Goal: Check status: Check status

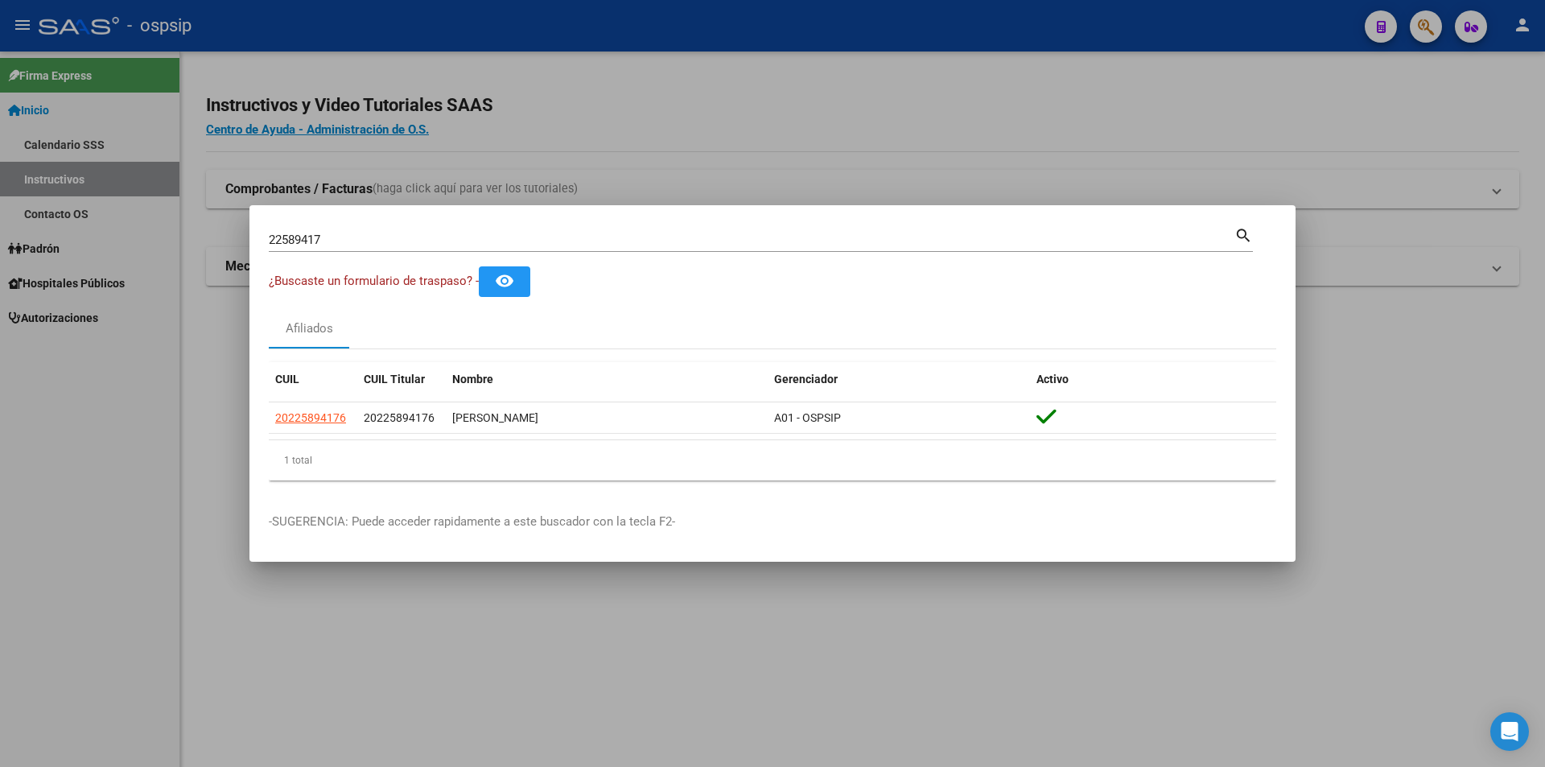
click at [294, 244] on input "22589417" at bounding box center [752, 240] width 966 height 14
paste input "249052"
type input "22249052"
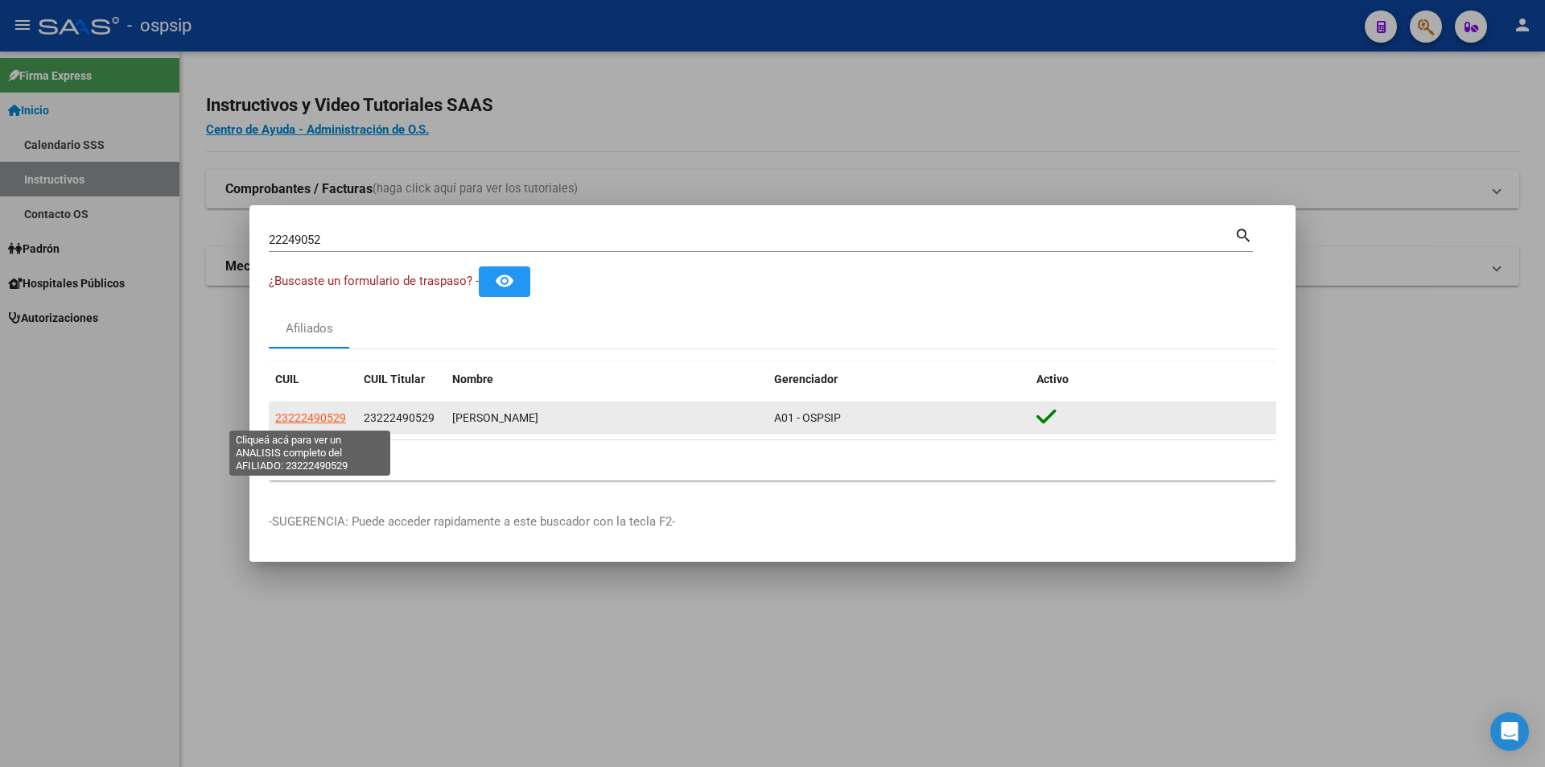
click at [321, 420] on span "23222490529" at bounding box center [310, 417] width 71 height 13
type textarea "23222490529"
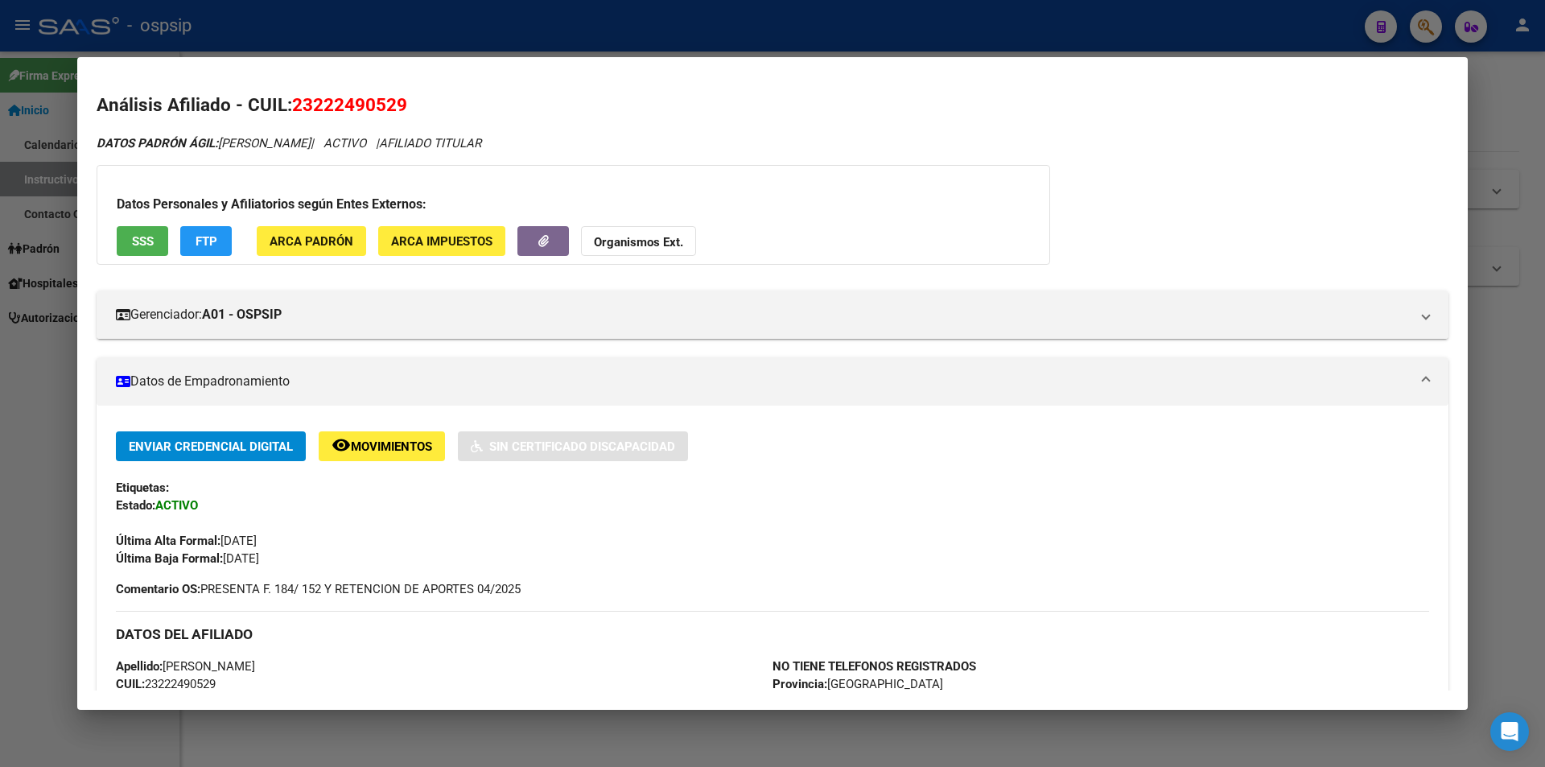
scroll to position [241, 0]
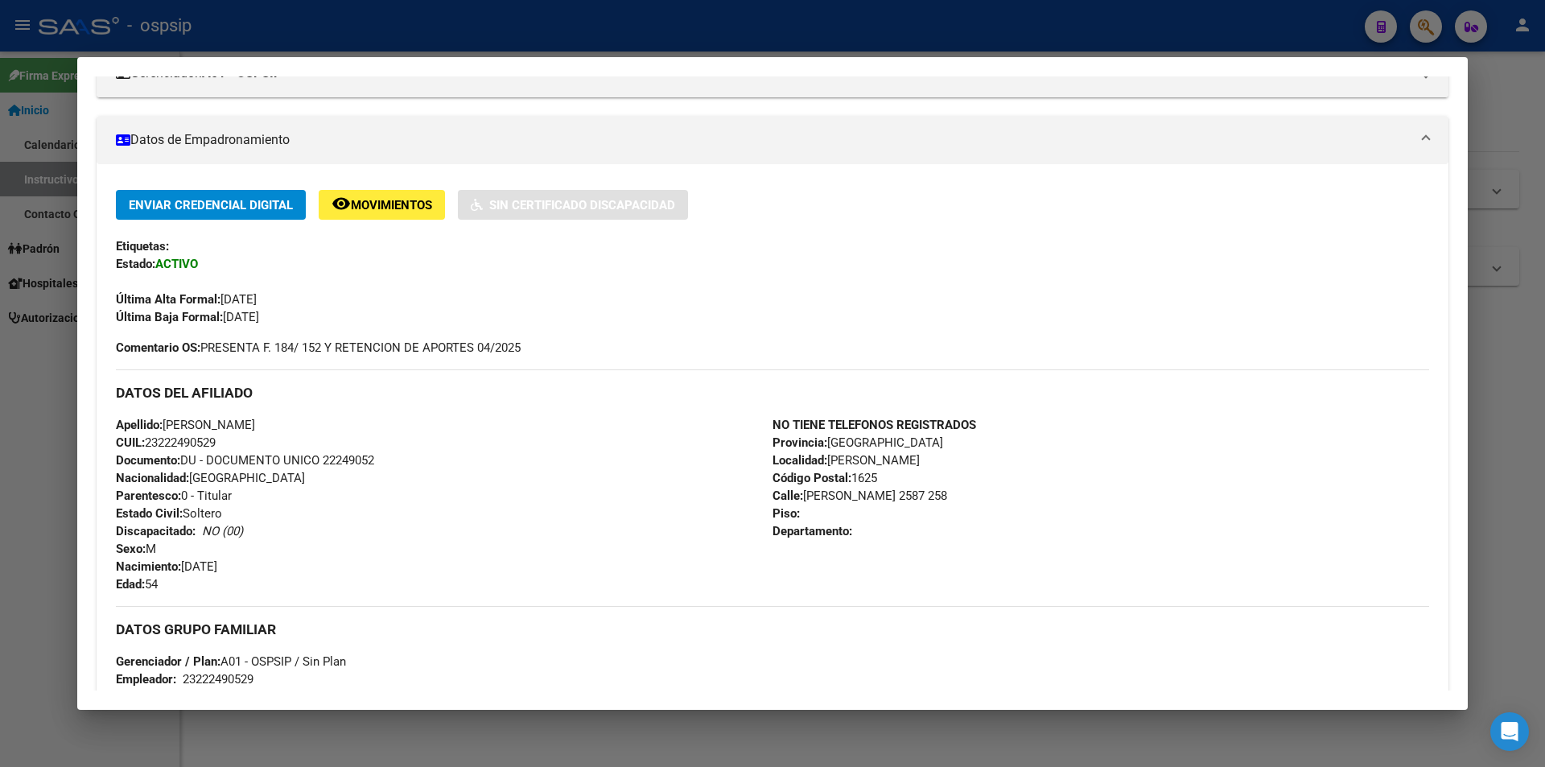
click at [345, 454] on span "Documento: DU - DOCUMENTO UNICO 22249052" at bounding box center [245, 460] width 258 height 14
copy span "22249052"
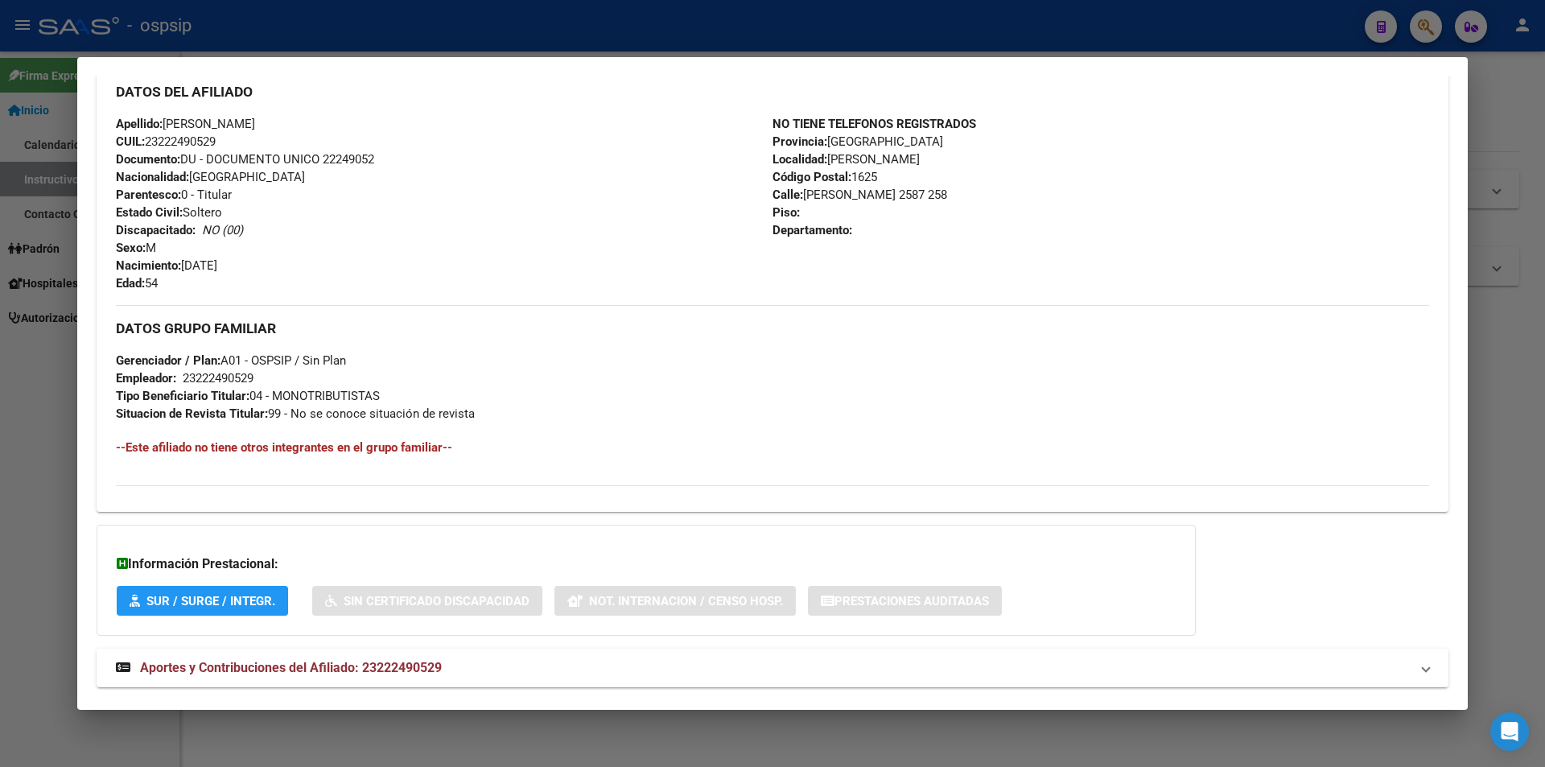
scroll to position [563, 0]
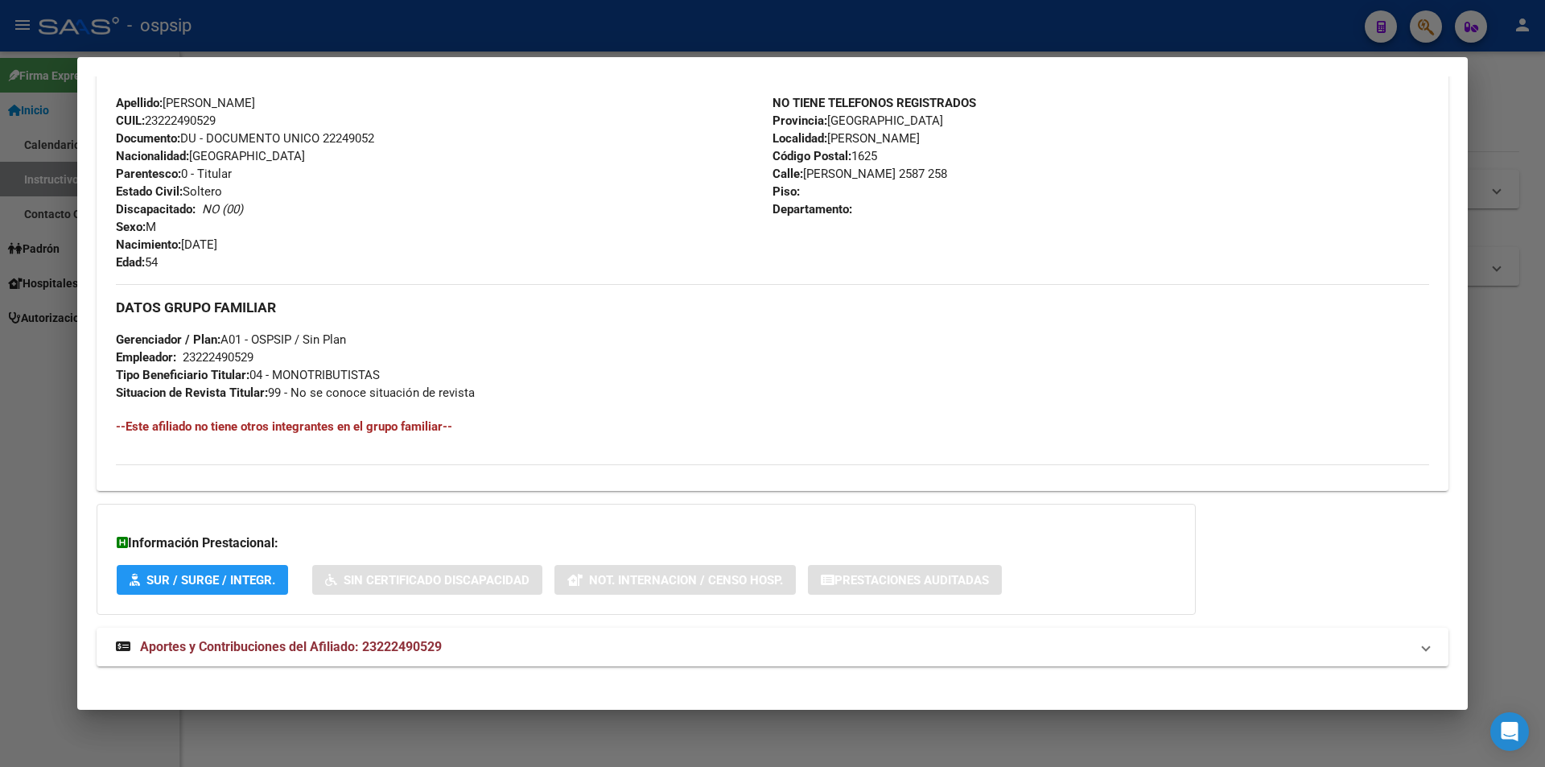
drag, startPoint x: 496, startPoint y: 469, endPoint x: 442, endPoint y: 476, distance: 54.3
click at [442, 476] on div "Enviar Credencial Digital remove_red_eye Movimientos Sin Certificado Discapacid…" at bounding box center [773, 173] width 1352 height 610
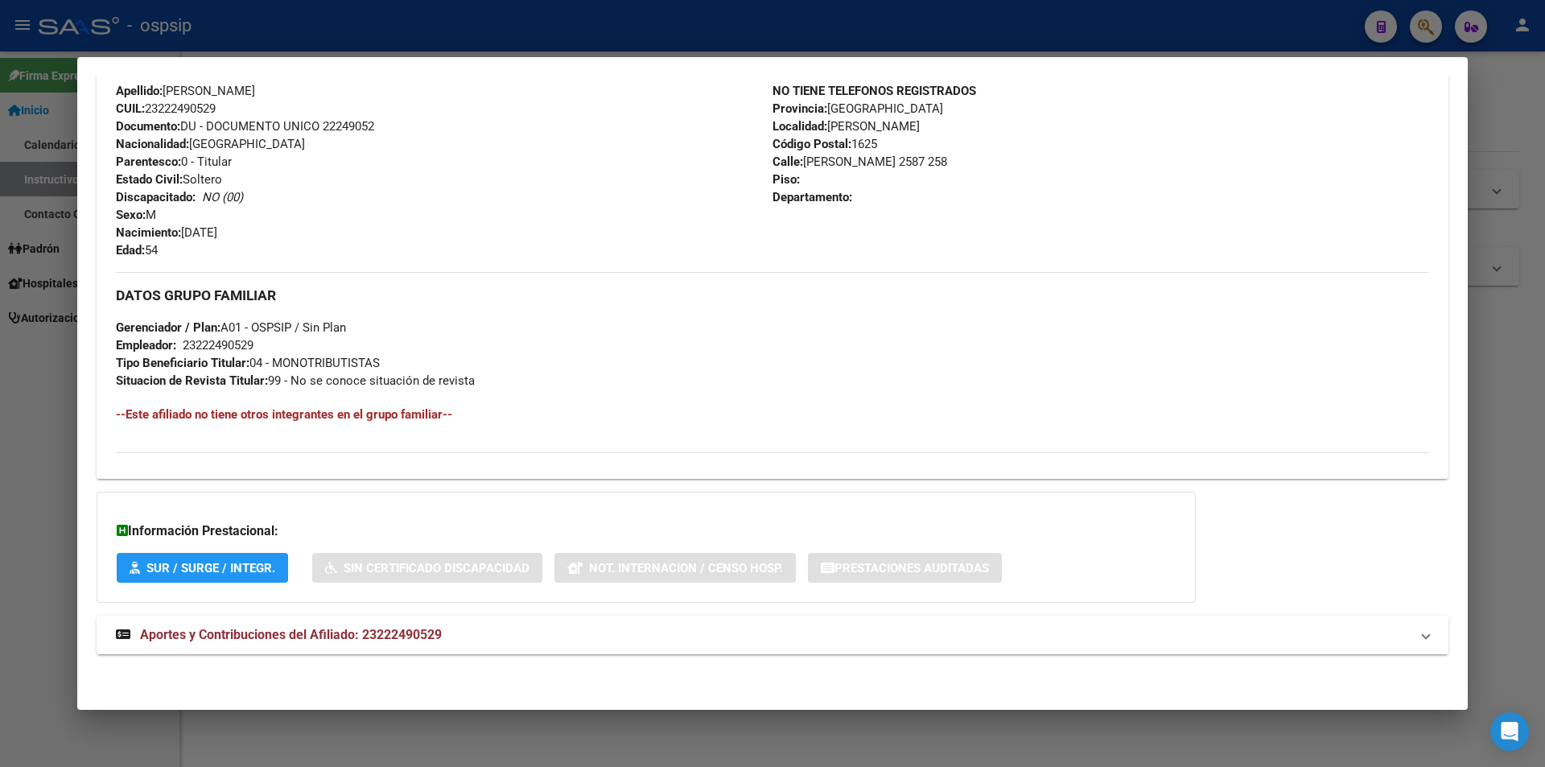
click at [293, 638] on span "Aportes y Contribuciones del Afiliado: 23222490529" at bounding box center [291, 634] width 302 height 15
drag, startPoint x: 605, startPoint y: 448, endPoint x: 597, endPoint y: 454, distance: 9.8
click at [597, 454] on div "Enviar Credencial Digital remove_red_eye Movimientos Sin Certificado Discapacid…" at bounding box center [773, 161] width 1352 height 610
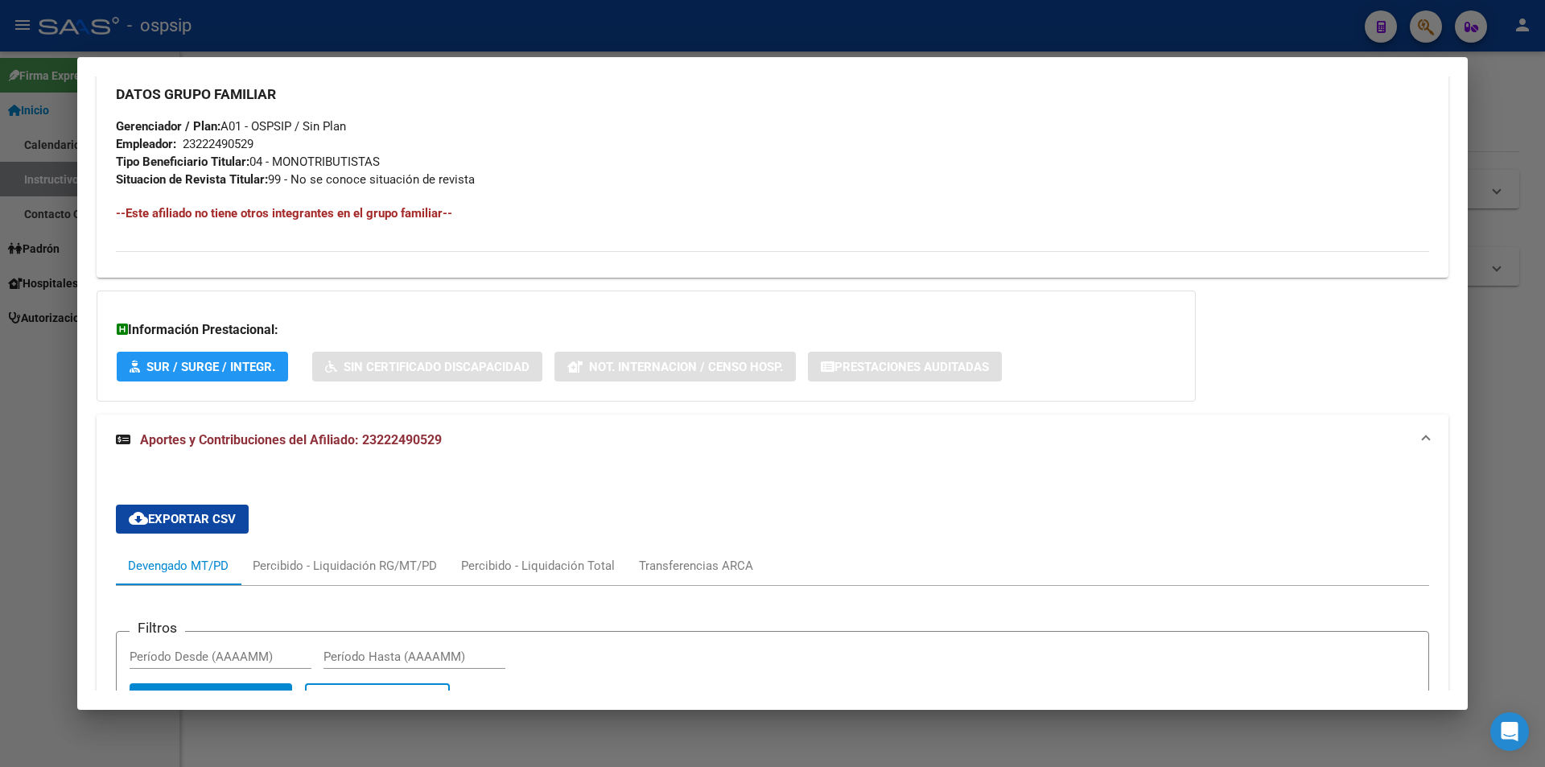
scroll to position [897, 0]
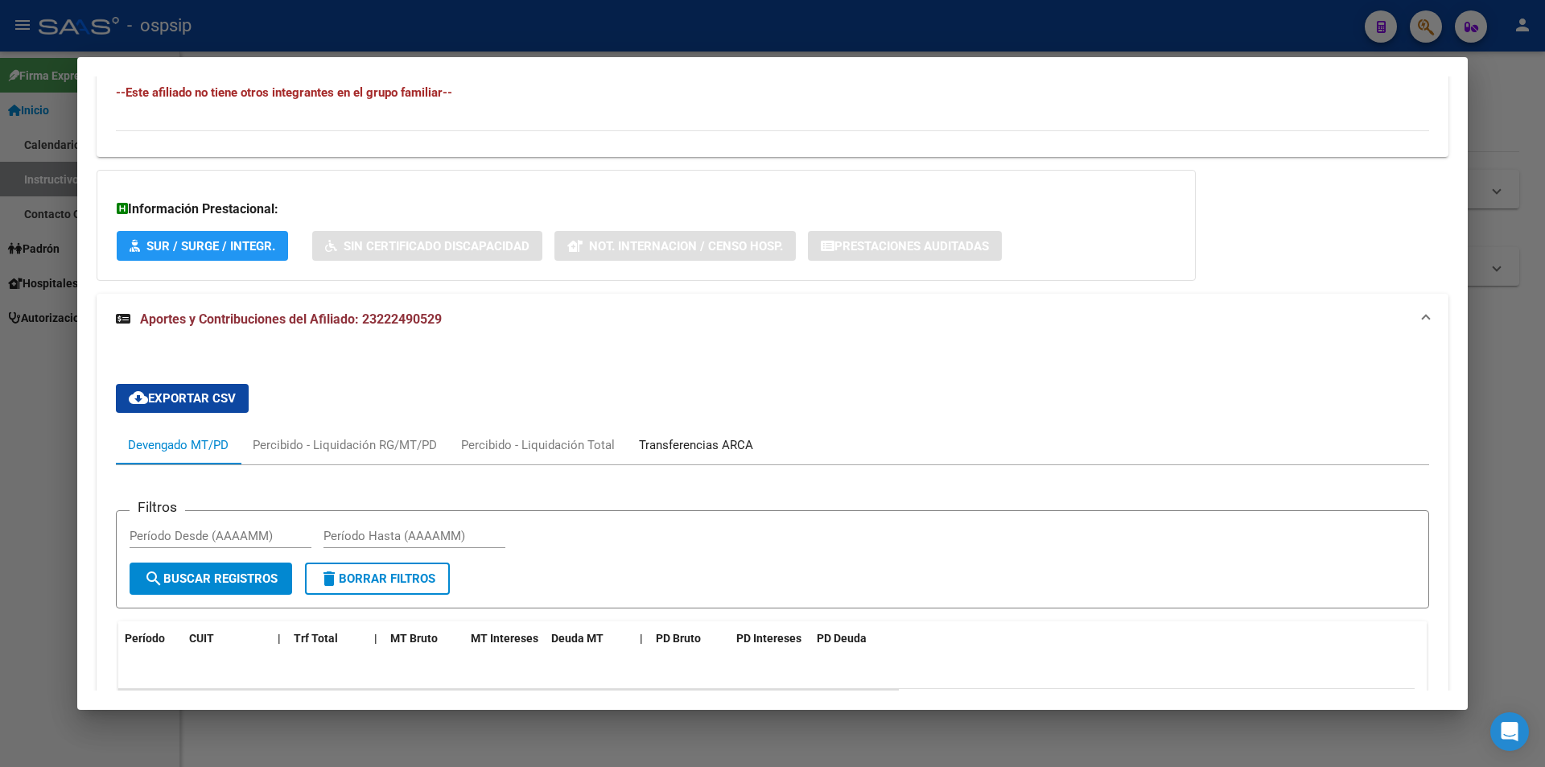
click at [671, 443] on div "Transferencias ARCA" at bounding box center [696, 445] width 114 height 18
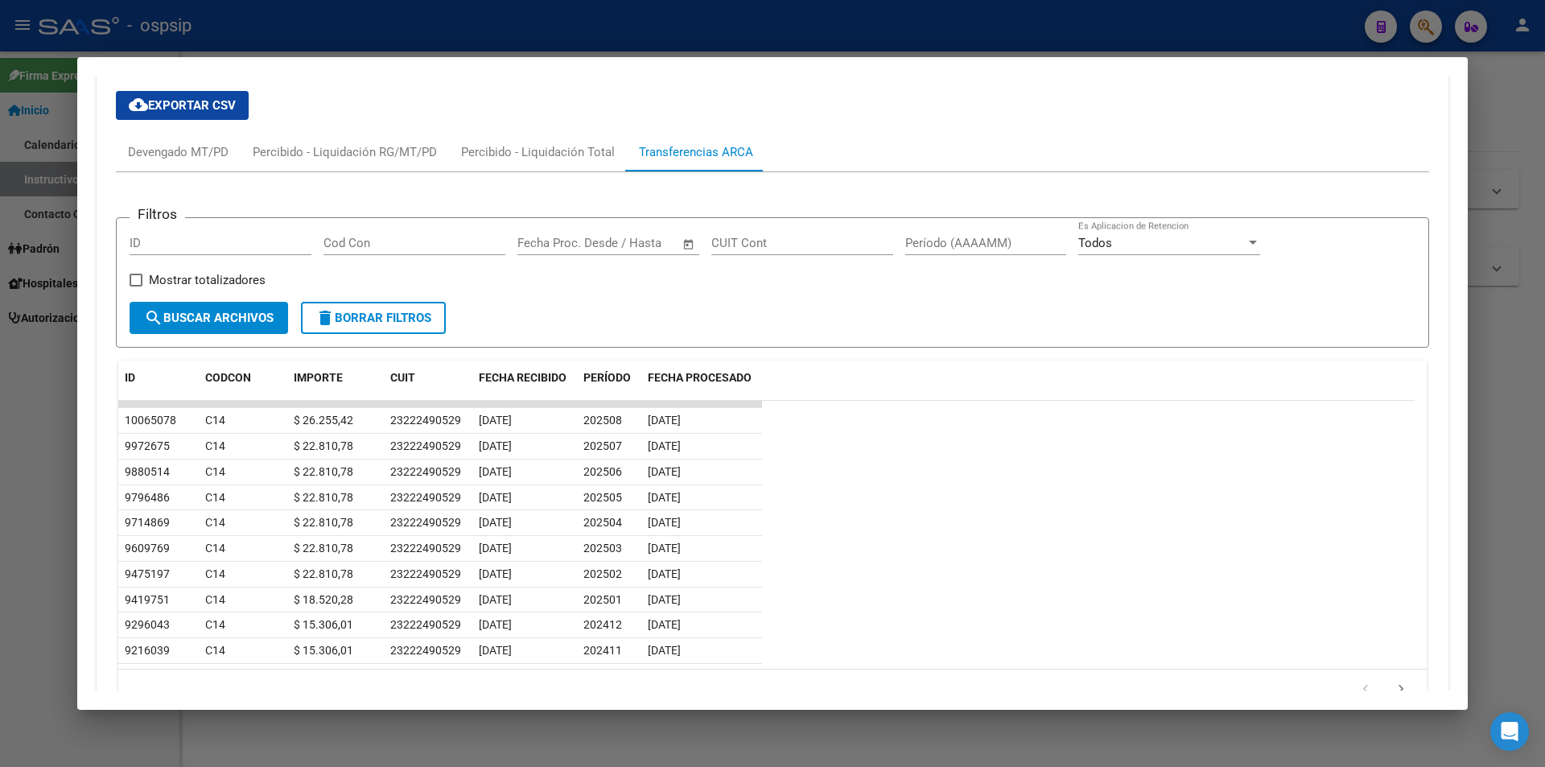
scroll to position [1219, 0]
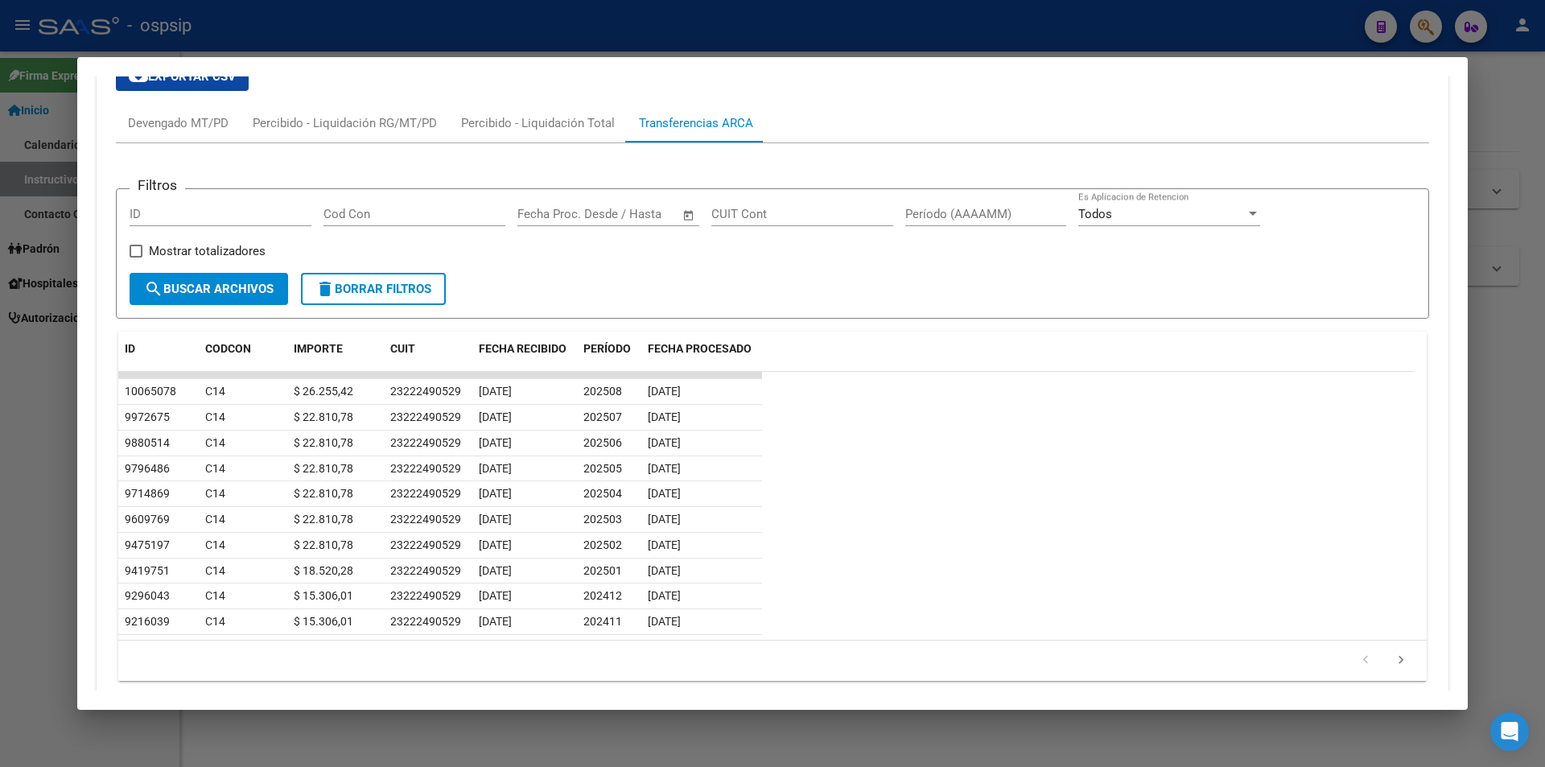
drag, startPoint x: 848, startPoint y: 491, endPoint x: 810, endPoint y: 554, distance: 73.3
click at [810, 554] on datatable-row-wrapper "9475197 C14 $ 22.810,78 23222490529 [DATE] 202502 [DATE]" at bounding box center [766, 546] width 1297 height 26
